Goal: Task Accomplishment & Management: Use online tool/utility

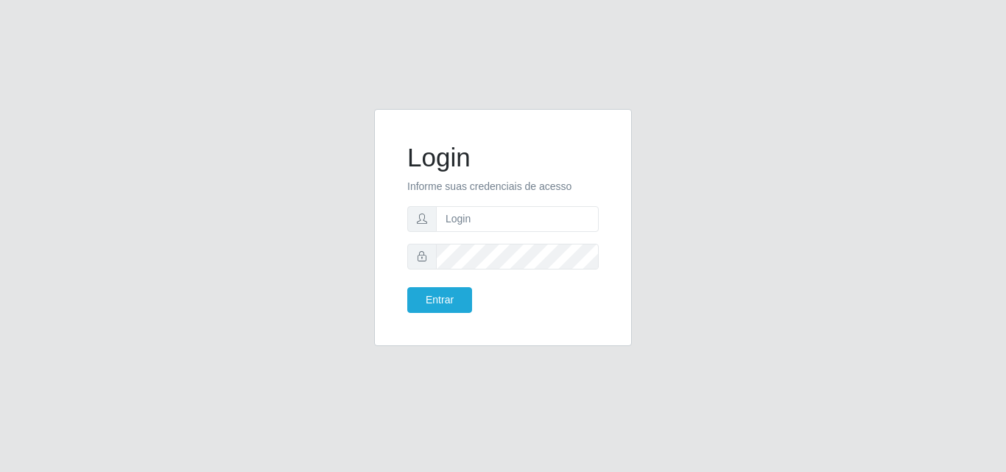
type input "[EMAIL_ADDRESS][DOMAIN_NAME]"
click at [407, 287] on button "Entrar" at bounding box center [439, 300] width 65 height 26
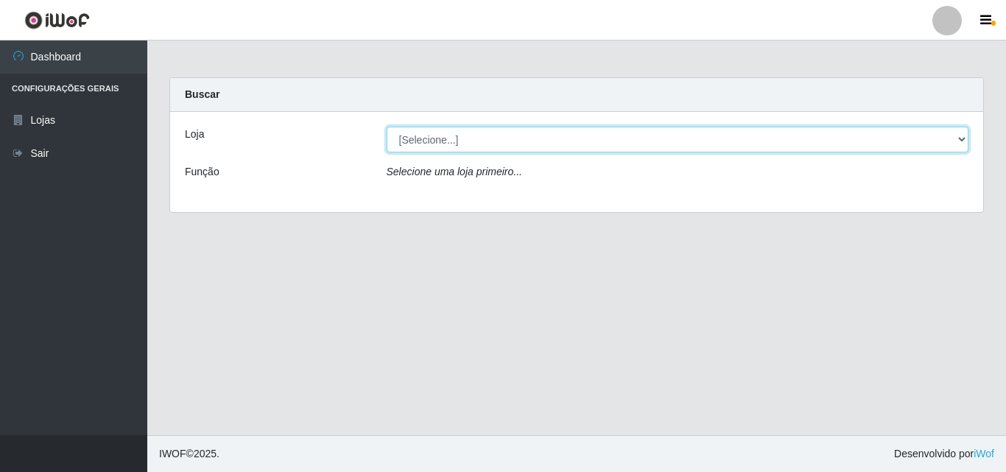
click at [720, 152] on select "[Selecione...] Corte Fácil - Unidade Emaús" at bounding box center [678, 140] width 583 height 26
select select "201"
click at [387, 127] on select "[Selecione...] Corte Fácil - Unidade Emaús" at bounding box center [678, 140] width 583 height 26
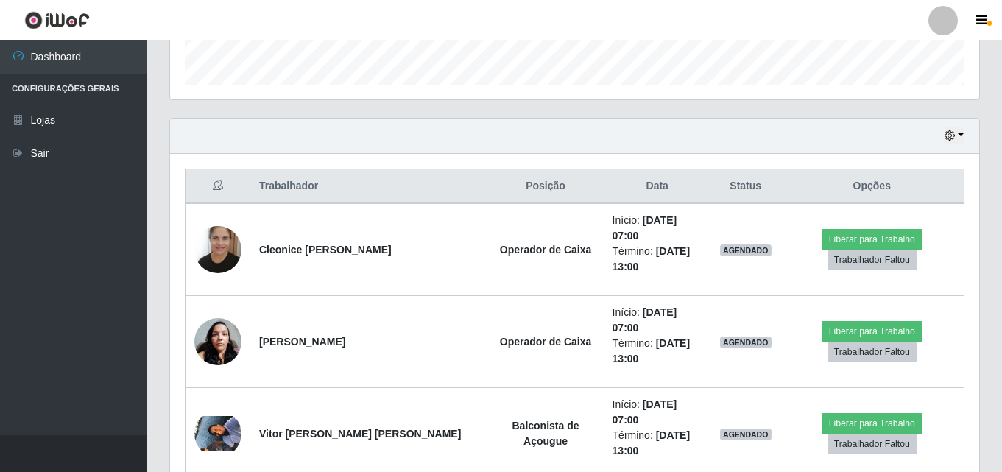
scroll to position [506, 0]
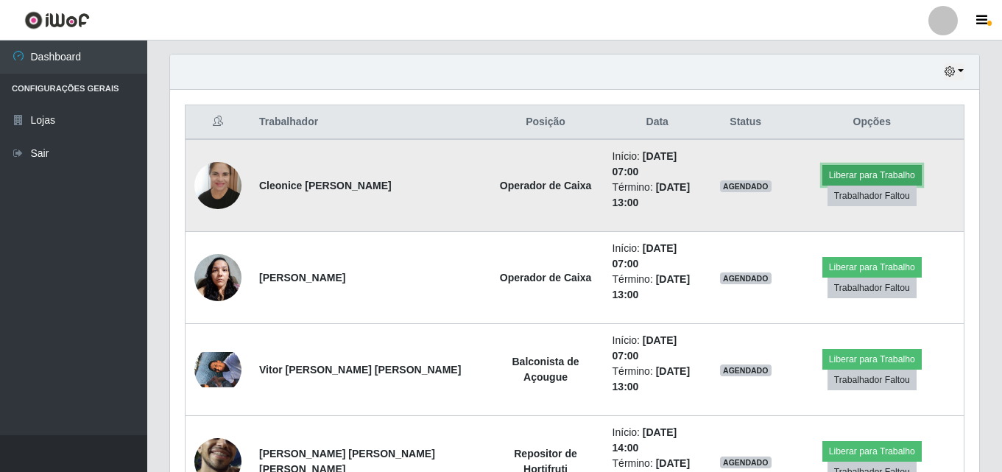
click at [823, 174] on button "Liberar para Trabalho" at bounding box center [872, 175] width 99 height 21
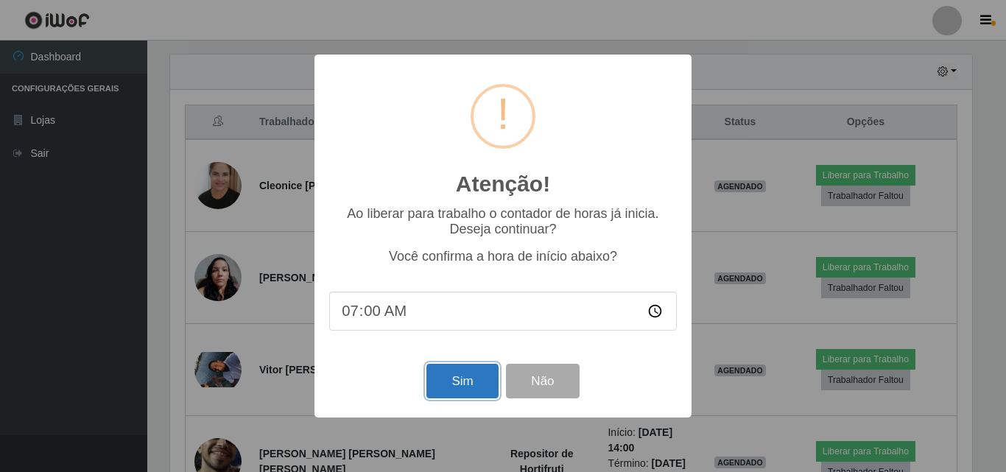
click at [469, 379] on button "Sim" at bounding box center [461, 381] width 71 height 35
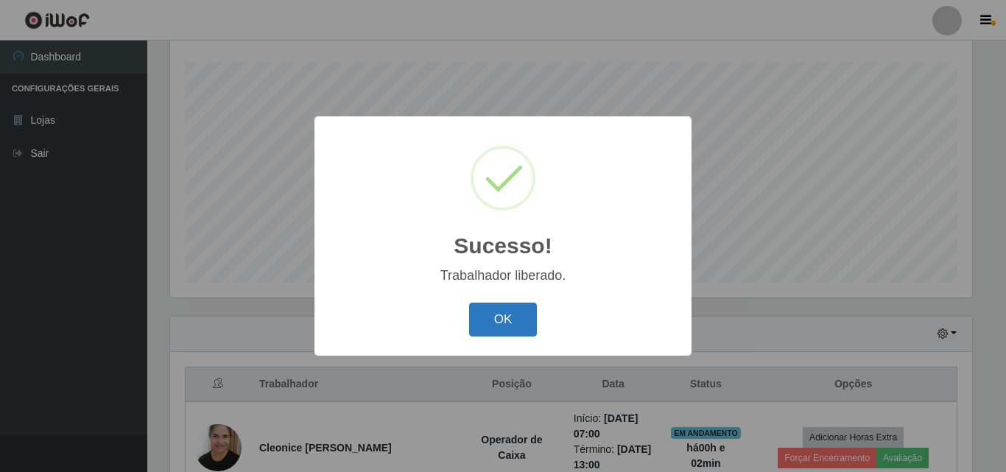
click at [499, 311] on button "OK" at bounding box center [503, 320] width 69 height 35
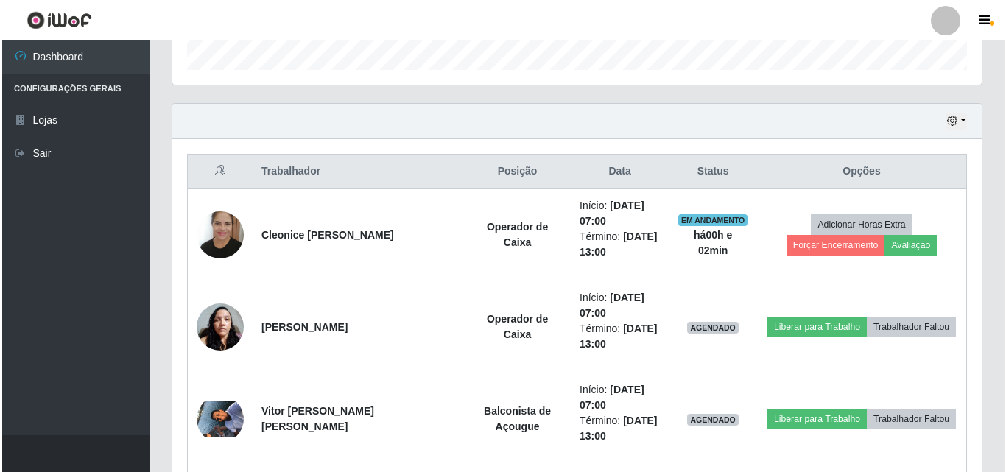
scroll to position [465, 0]
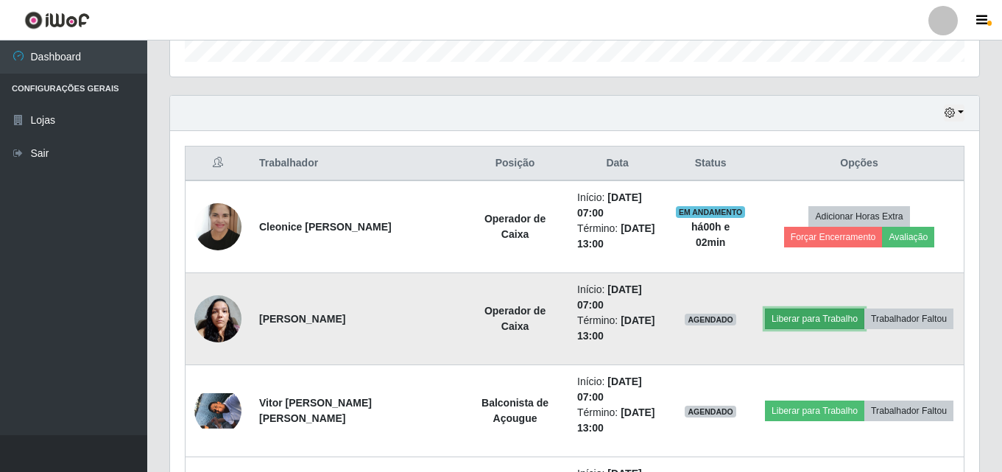
click at [796, 315] on button "Liberar para Trabalho" at bounding box center [814, 319] width 99 height 21
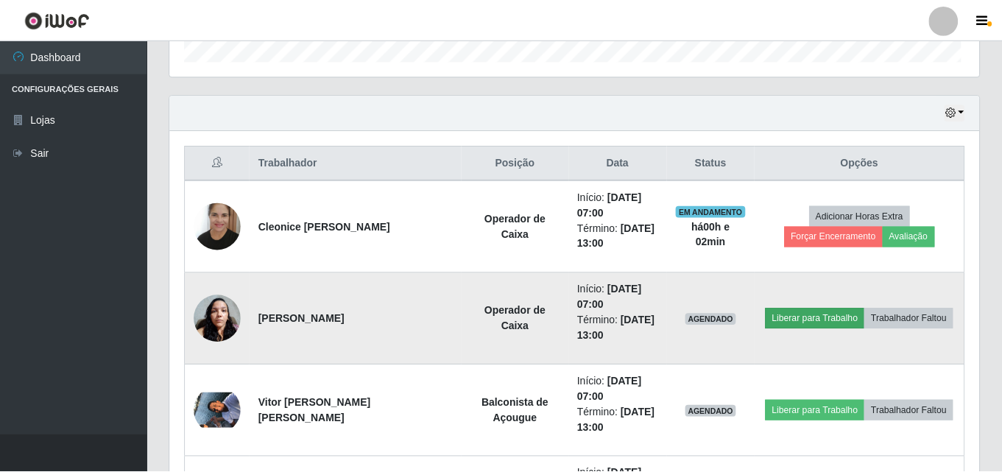
scroll to position [306, 802]
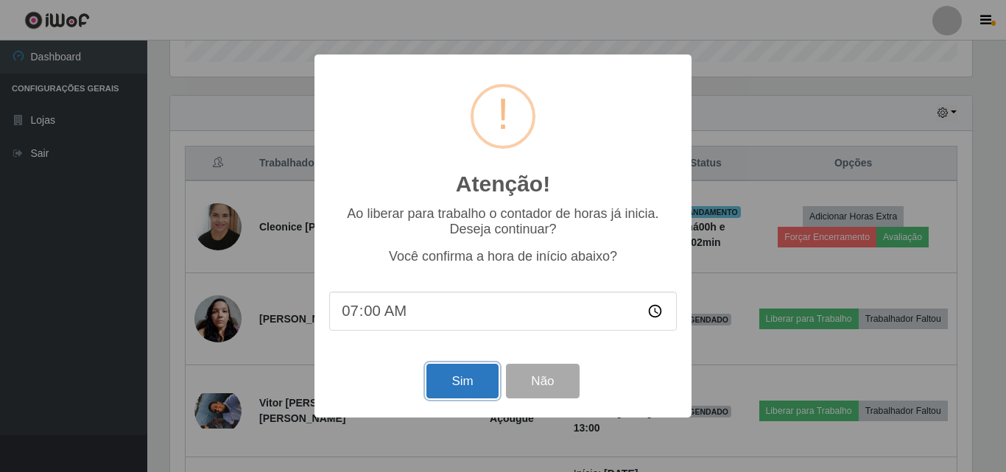
click at [460, 388] on button "Sim" at bounding box center [461, 381] width 71 height 35
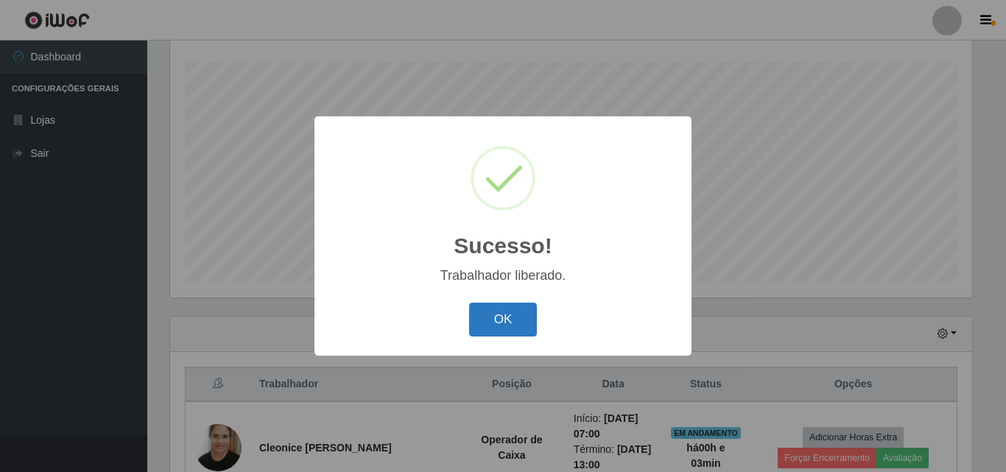
click at [491, 319] on button "OK" at bounding box center [503, 320] width 69 height 35
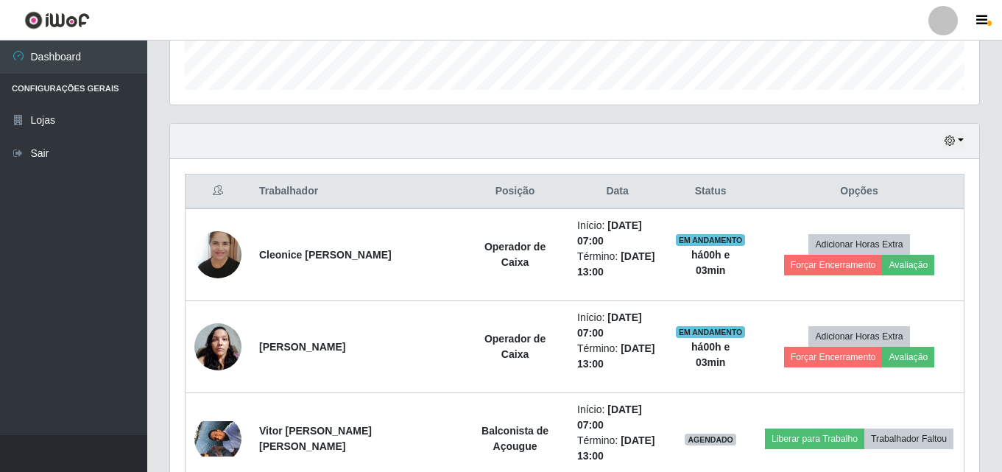
scroll to position [612, 0]
